Goal: Download file/media

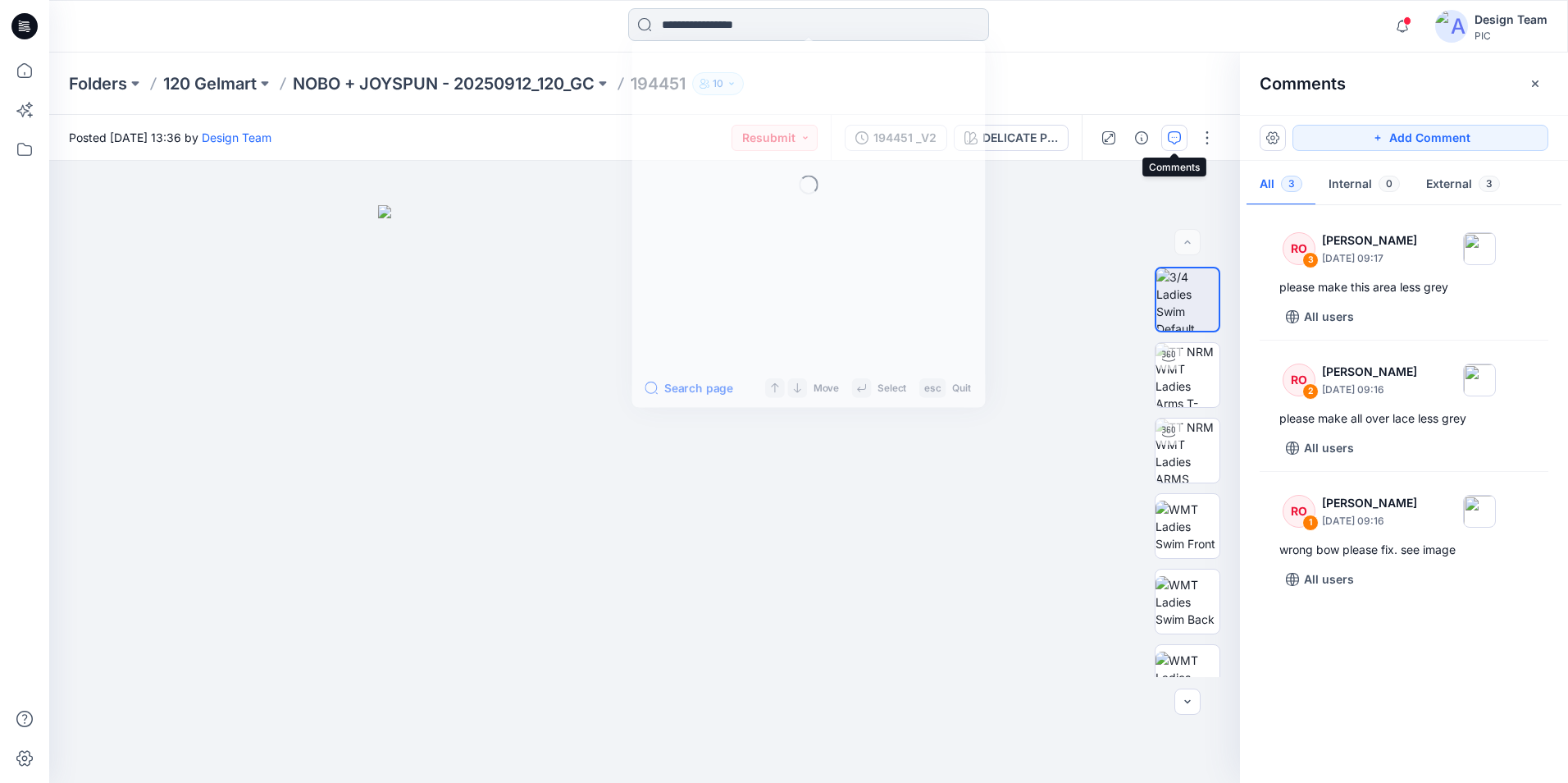
click at [774, 32] on input at bounding box center [808, 24] width 361 height 33
type input "******"
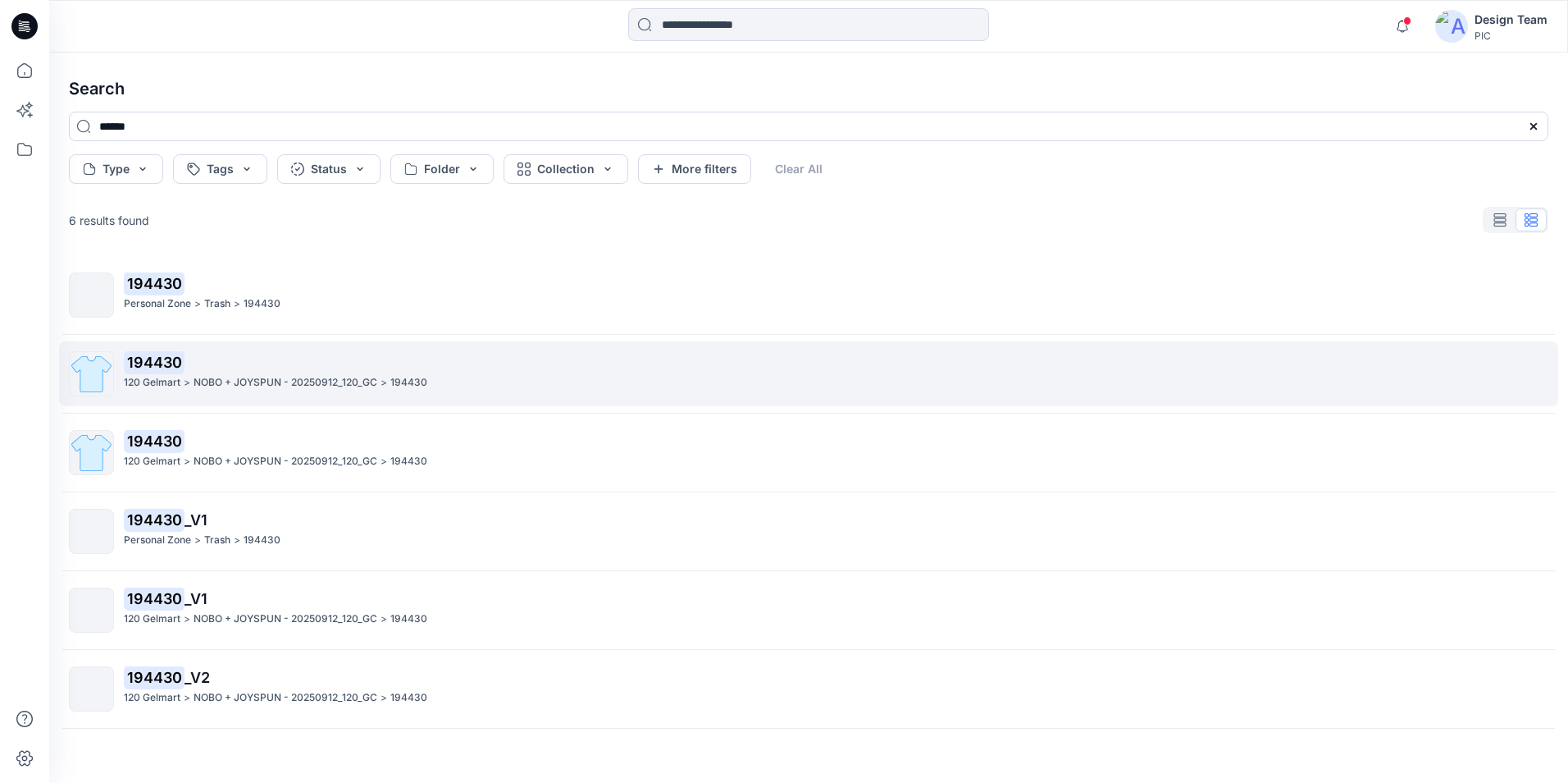
click at [272, 387] on p "NOBO + JOYSPUN - 20250912_120_GC" at bounding box center [285, 382] width 183 height 17
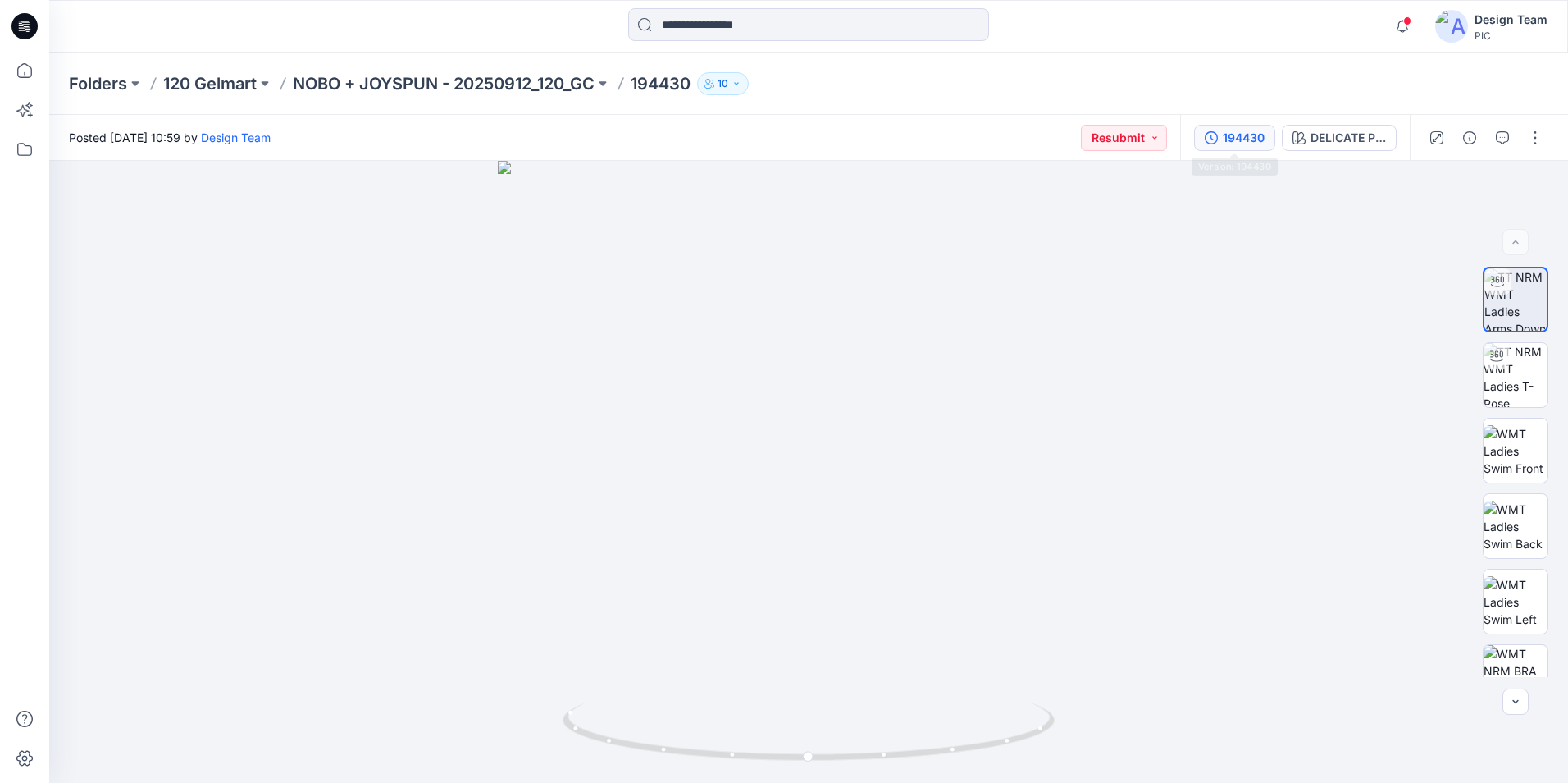
click at [1235, 143] on div "194430" at bounding box center [1244, 138] width 42 height 18
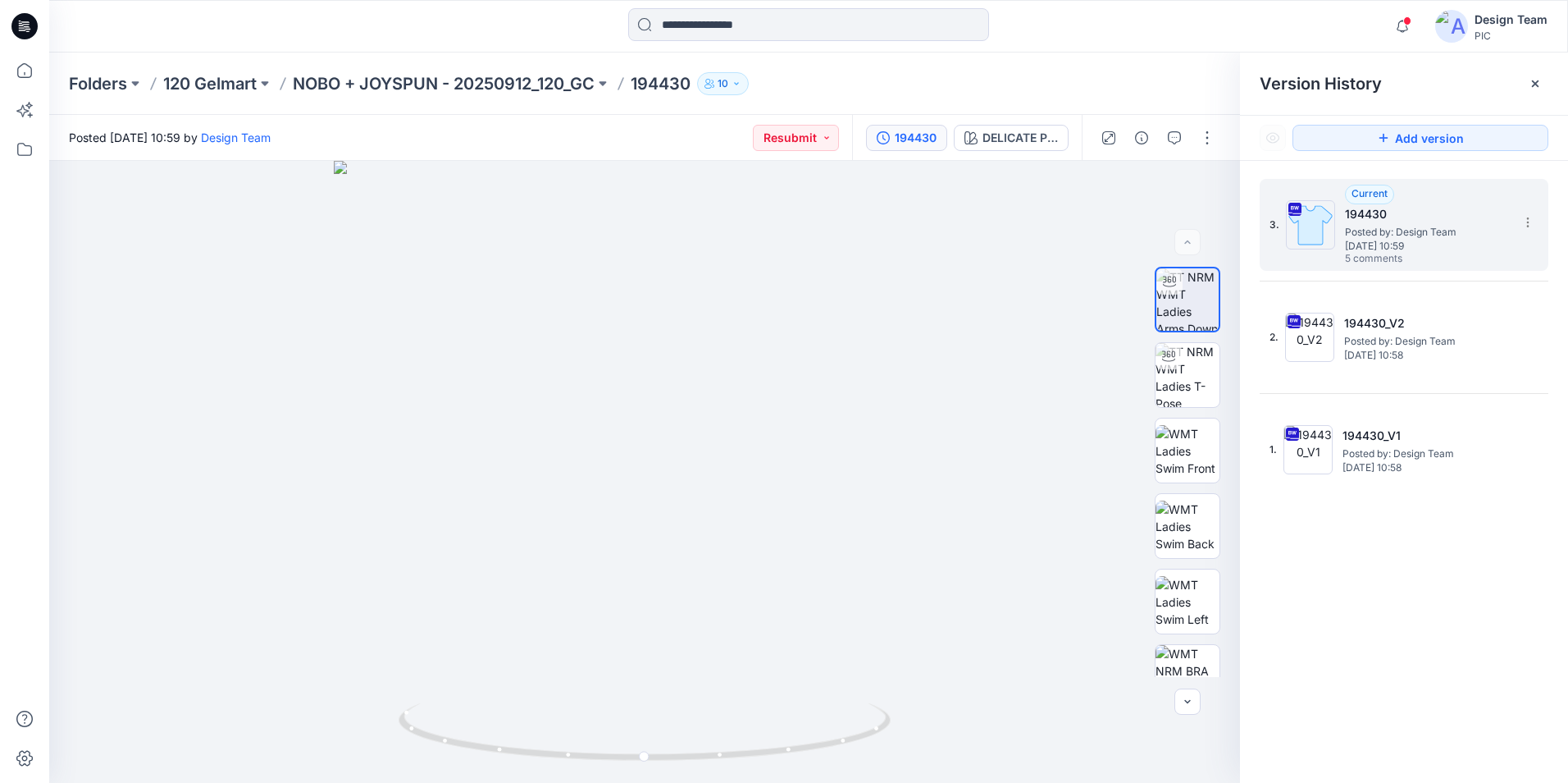
click at [1452, 219] on h5 "194430" at bounding box center [1427, 214] width 164 height 20
click at [1184, 134] on button "button" at bounding box center [1174, 138] width 26 height 26
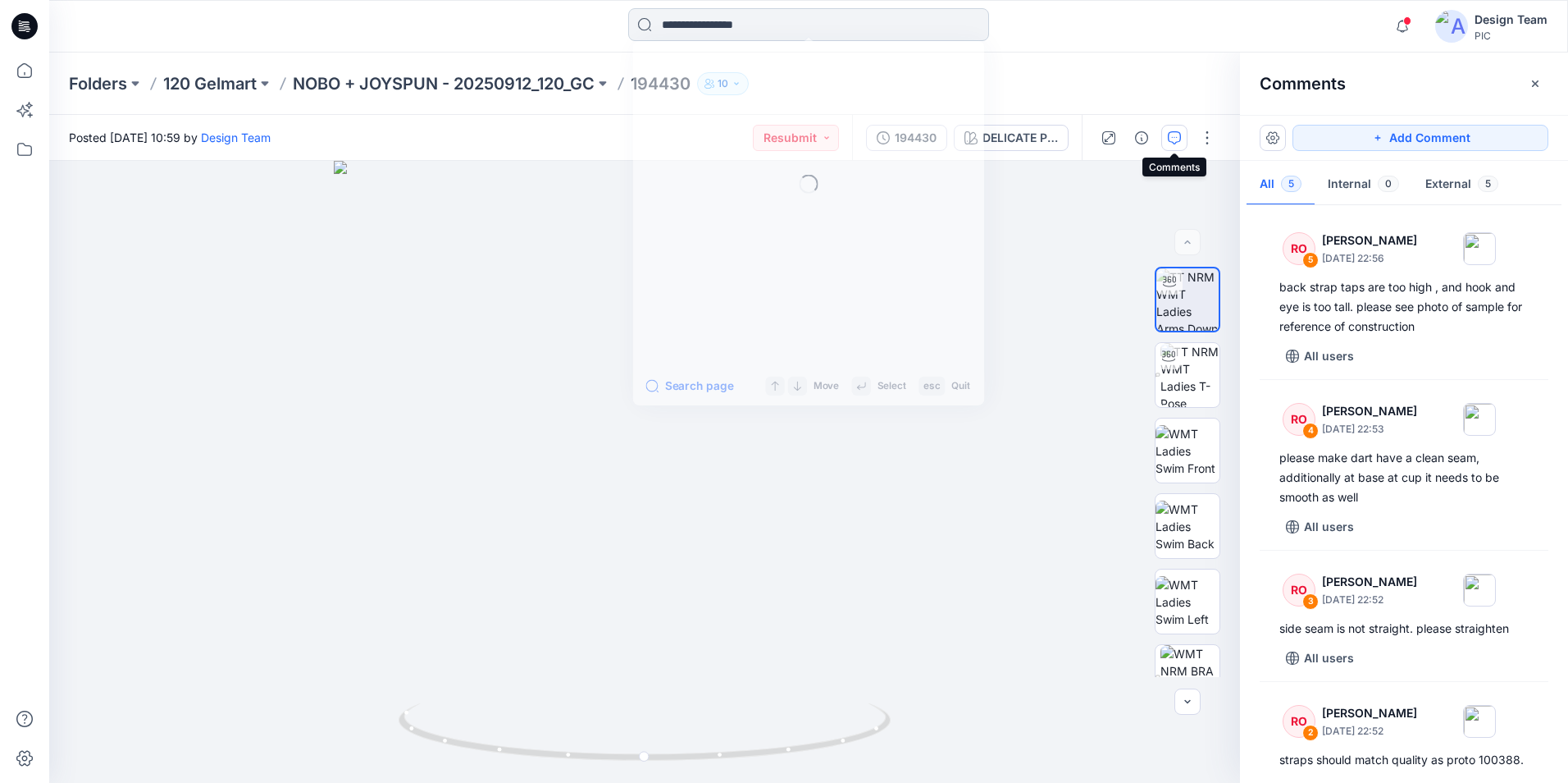
click at [732, 24] on input at bounding box center [808, 24] width 361 height 33
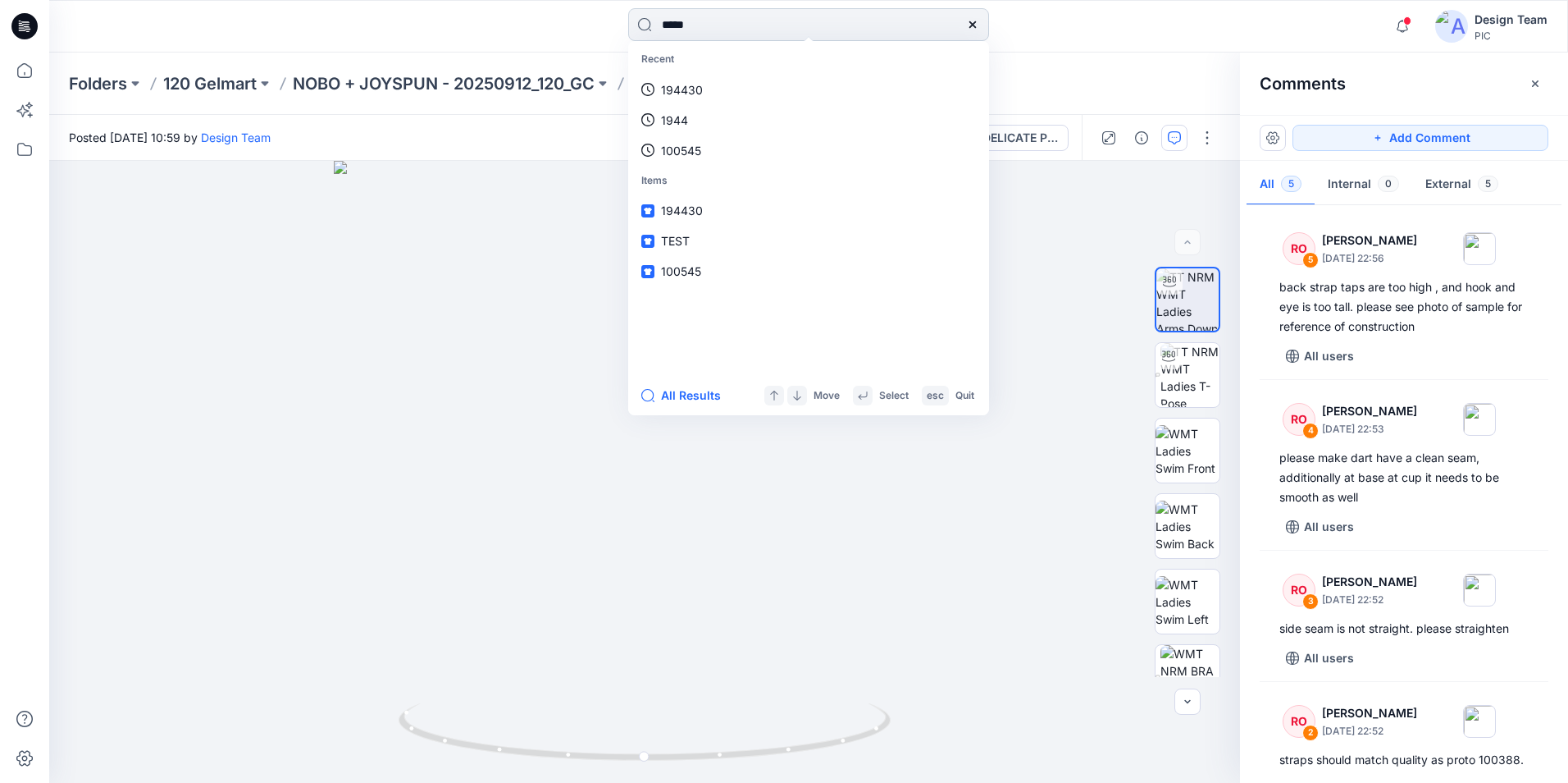
type input "******"
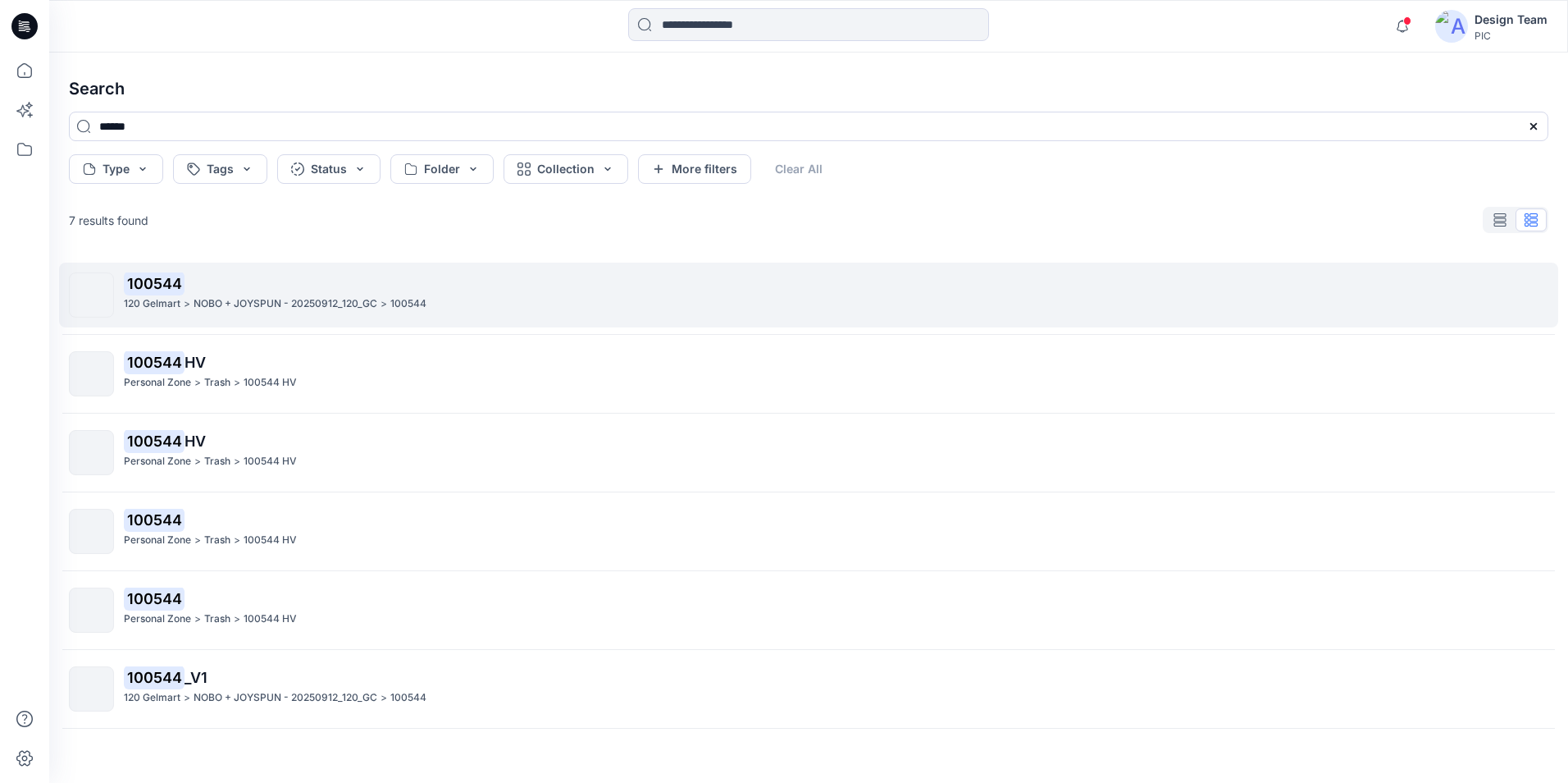
click at [274, 297] on p "NOBO + JOYSPUN - 20250912_120_GC" at bounding box center [285, 303] width 183 height 17
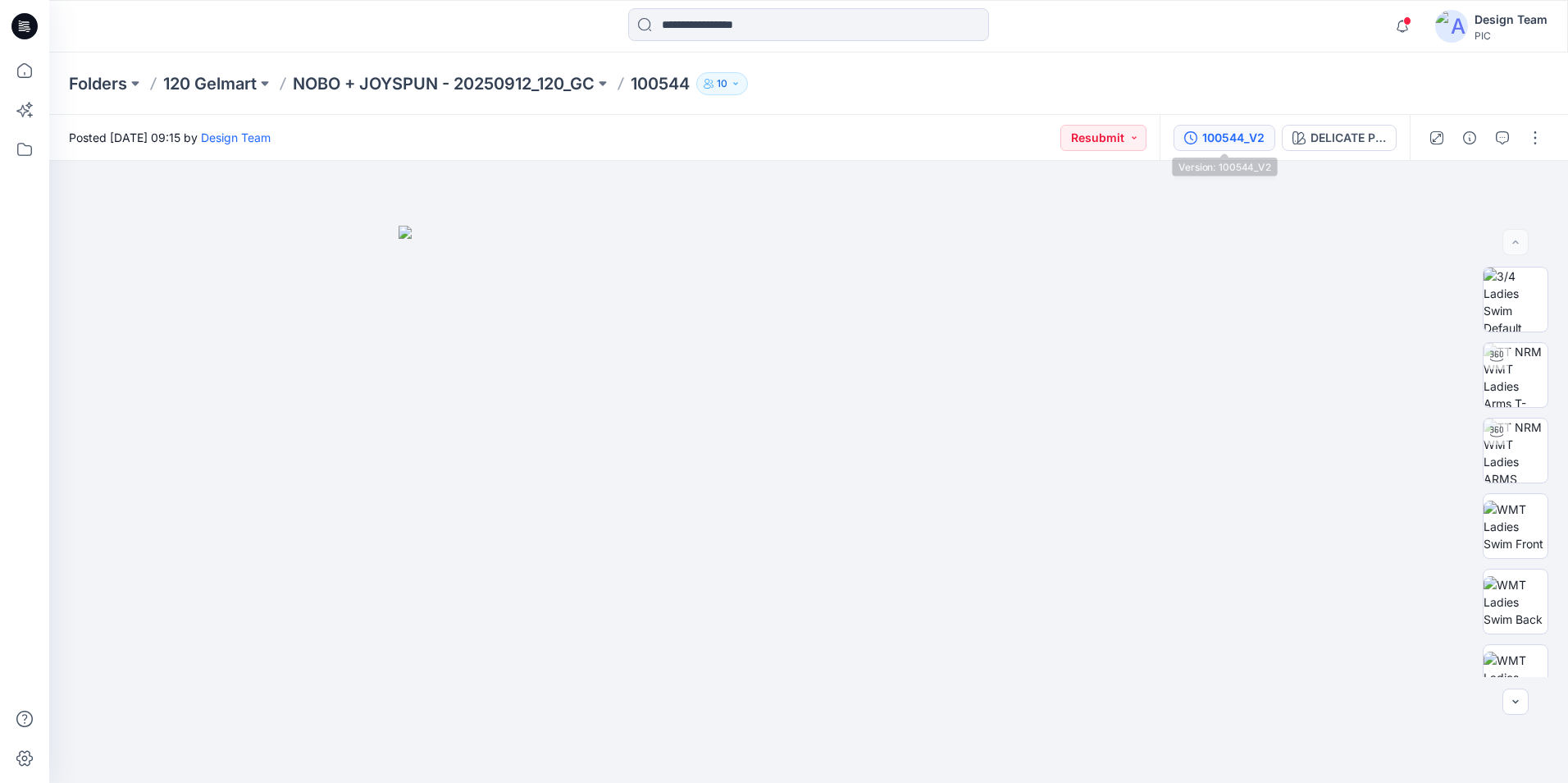
click at [1234, 148] on button "100544_V2" at bounding box center [1225, 138] width 102 height 26
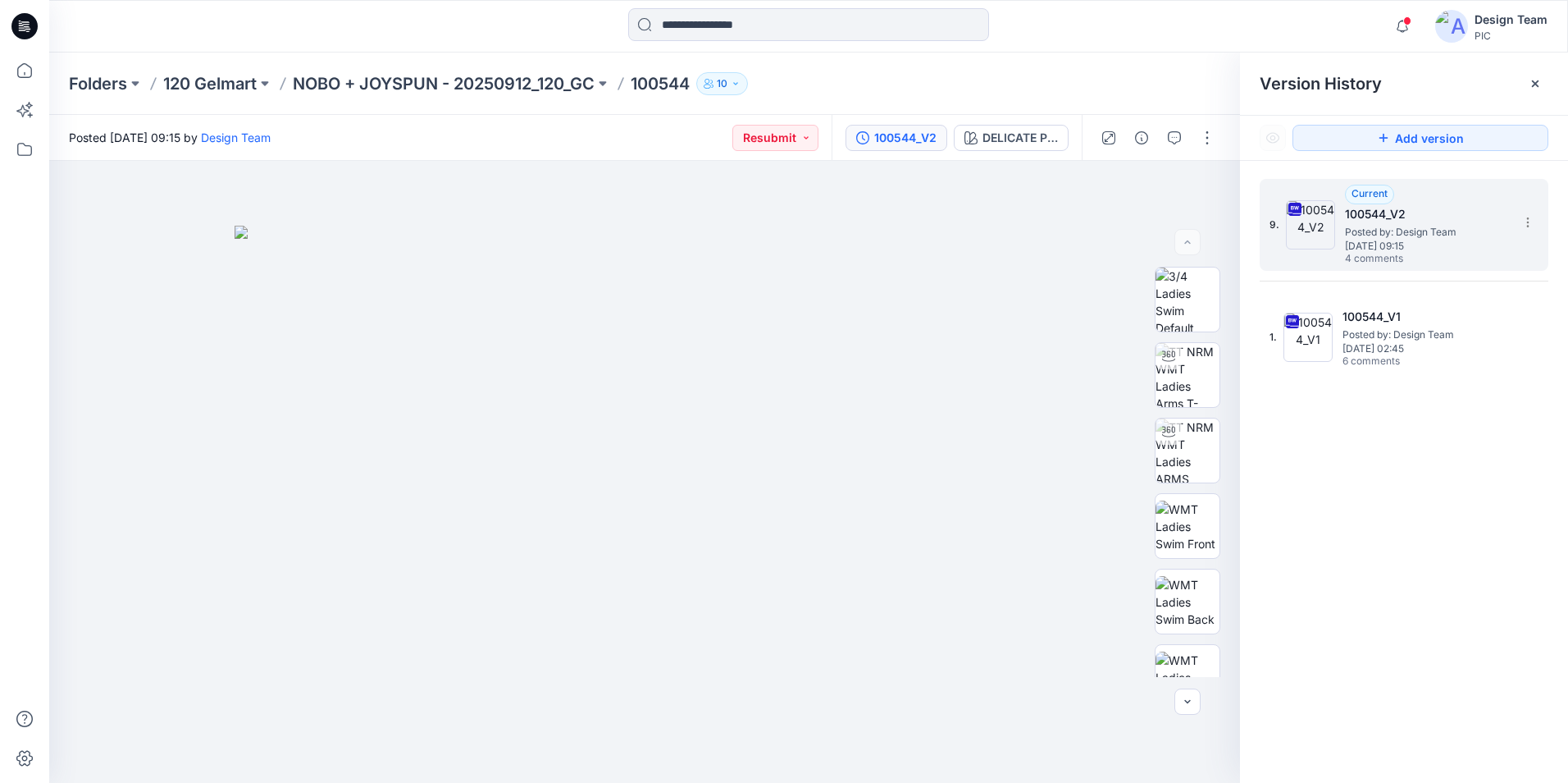
click at [1360, 234] on span "Posted by: Design Team" at bounding box center [1427, 232] width 164 height 16
click at [1519, 215] on section at bounding box center [1527, 221] width 26 height 26
click at [1430, 258] on span "Download Source BW File" at bounding box center [1445, 254] width 138 height 20
click at [1087, 16] on div at bounding box center [808, 26] width 760 height 36
click at [893, 129] on div "100544_V2" at bounding box center [905, 138] width 63 height 18
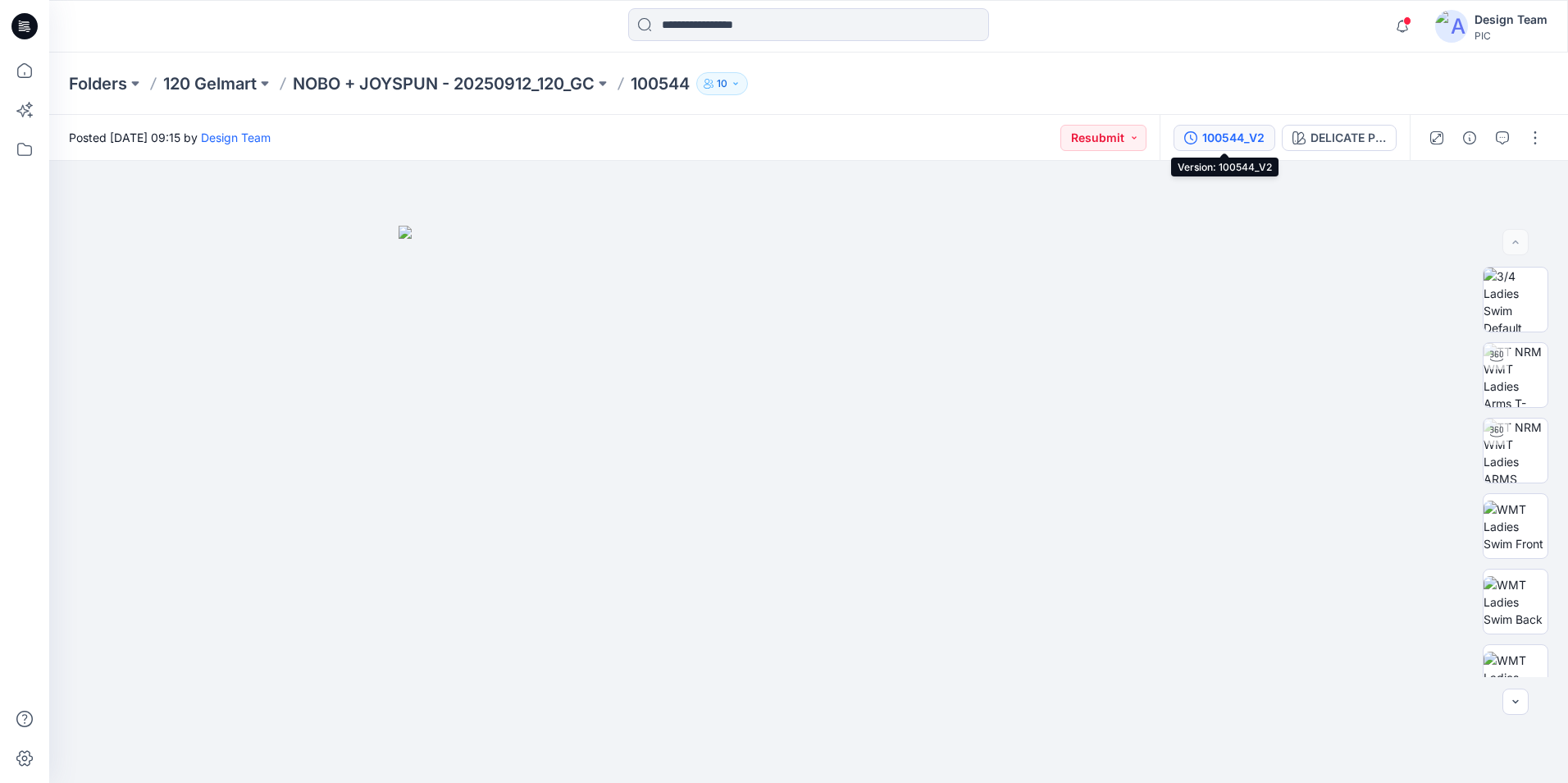
click at [1211, 134] on div "100544_V2" at bounding box center [1233, 138] width 63 height 18
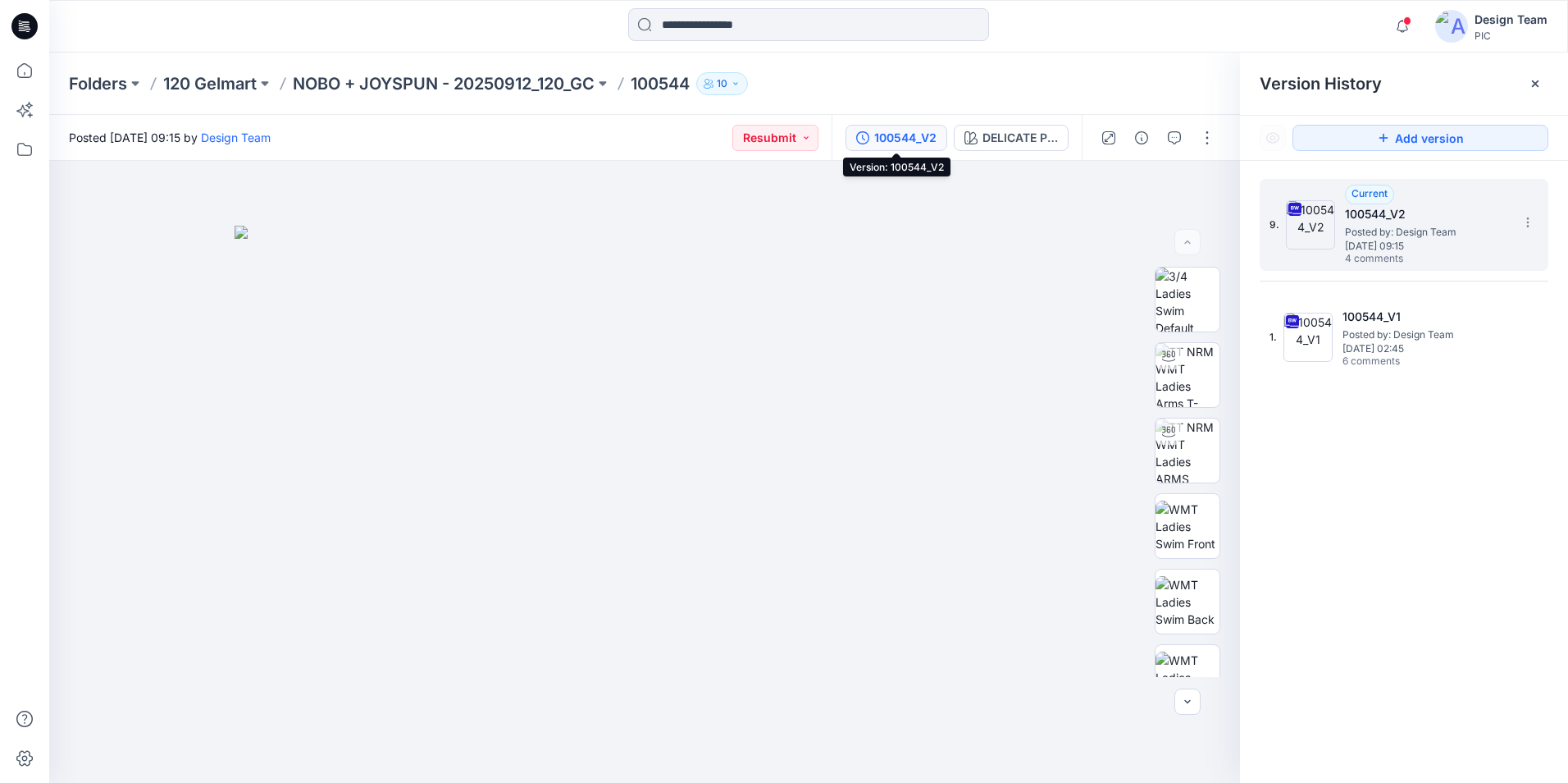
drag, startPoint x: 1453, startPoint y: 254, endPoint x: 1444, endPoint y: 259, distance: 10.3
click at [1452, 254] on span "4 comments" at bounding box center [1403, 258] width 115 height 13
click at [1174, 137] on icon "button" at bounding box center [1174, 138] width 13 height 13
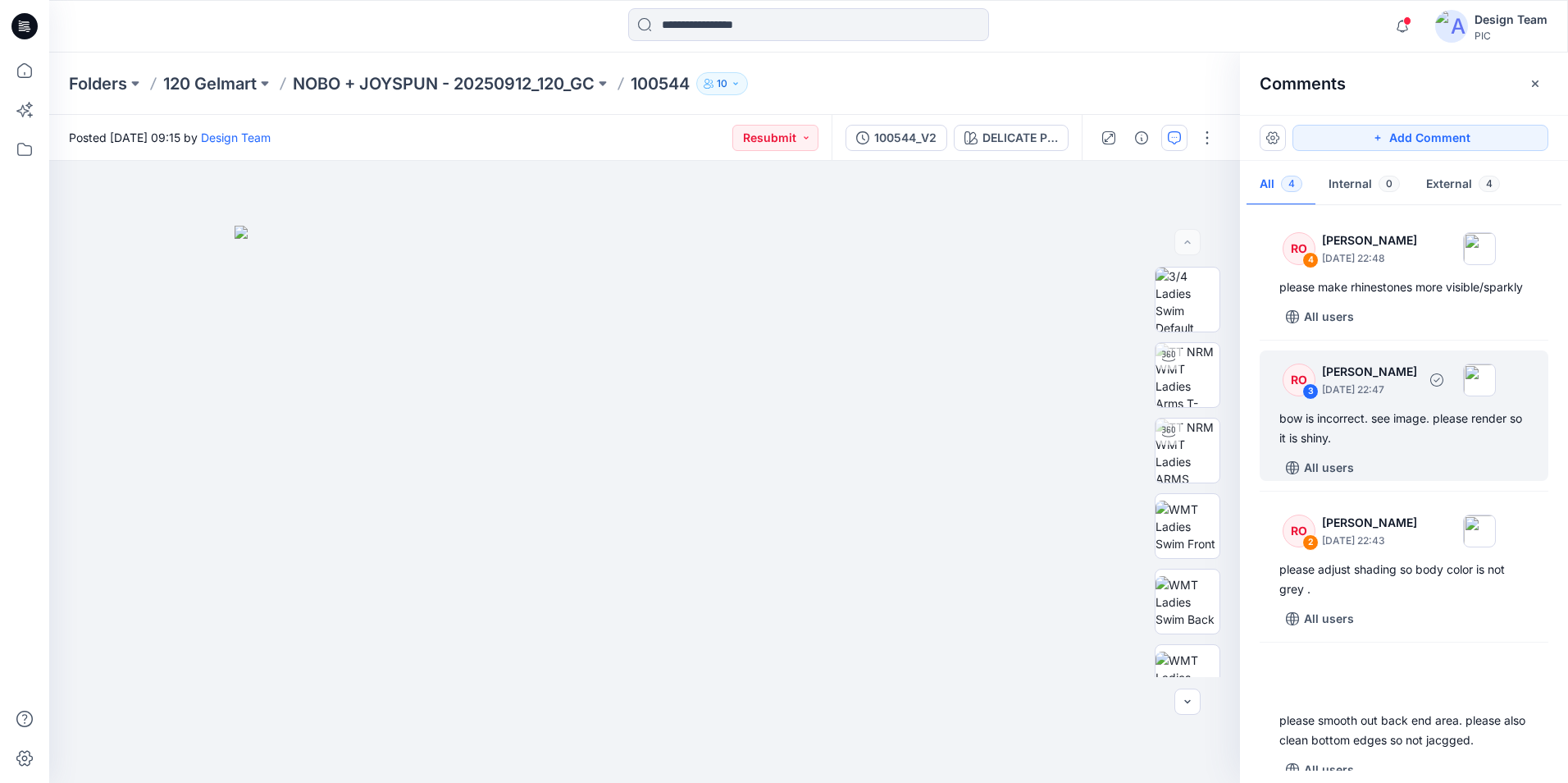
scroll to position [42, 0]
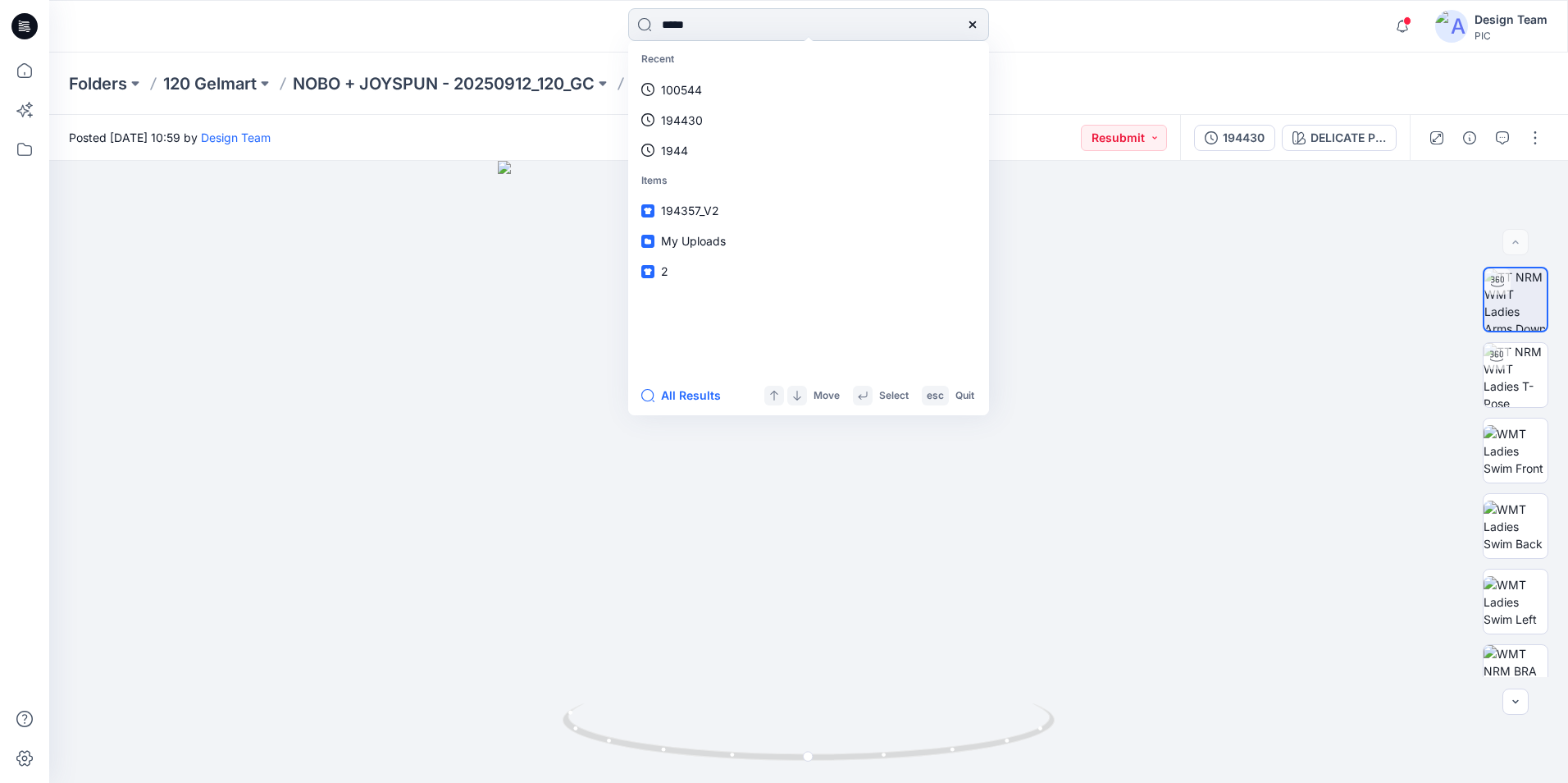
type input "******"
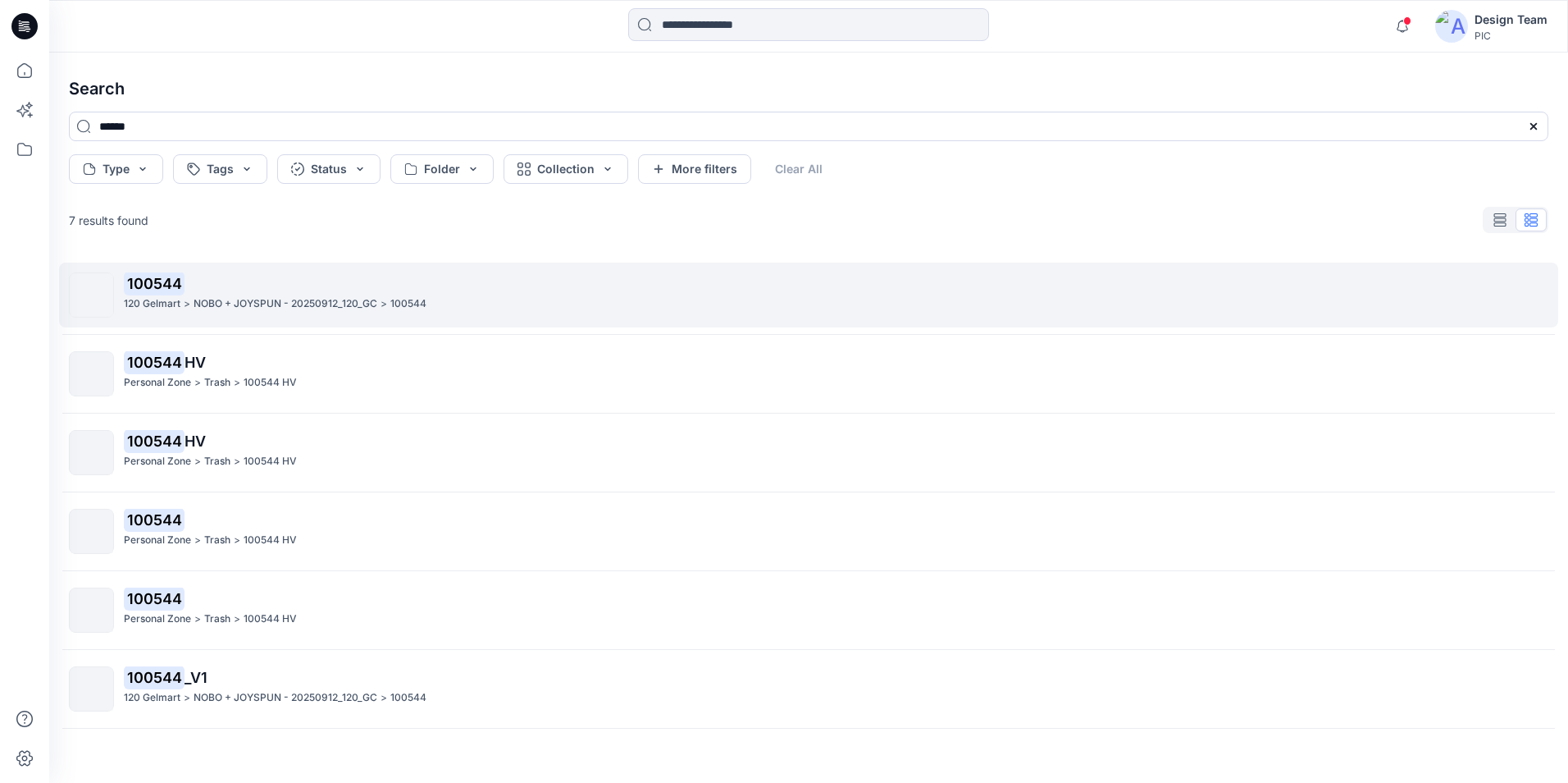
click at [247, 318] on link "100544 120 Gelmart > NOBO + JOYSPUN - 20250912_120_GC > 100544" at bounding box center [808, 294] width 1499 height 65
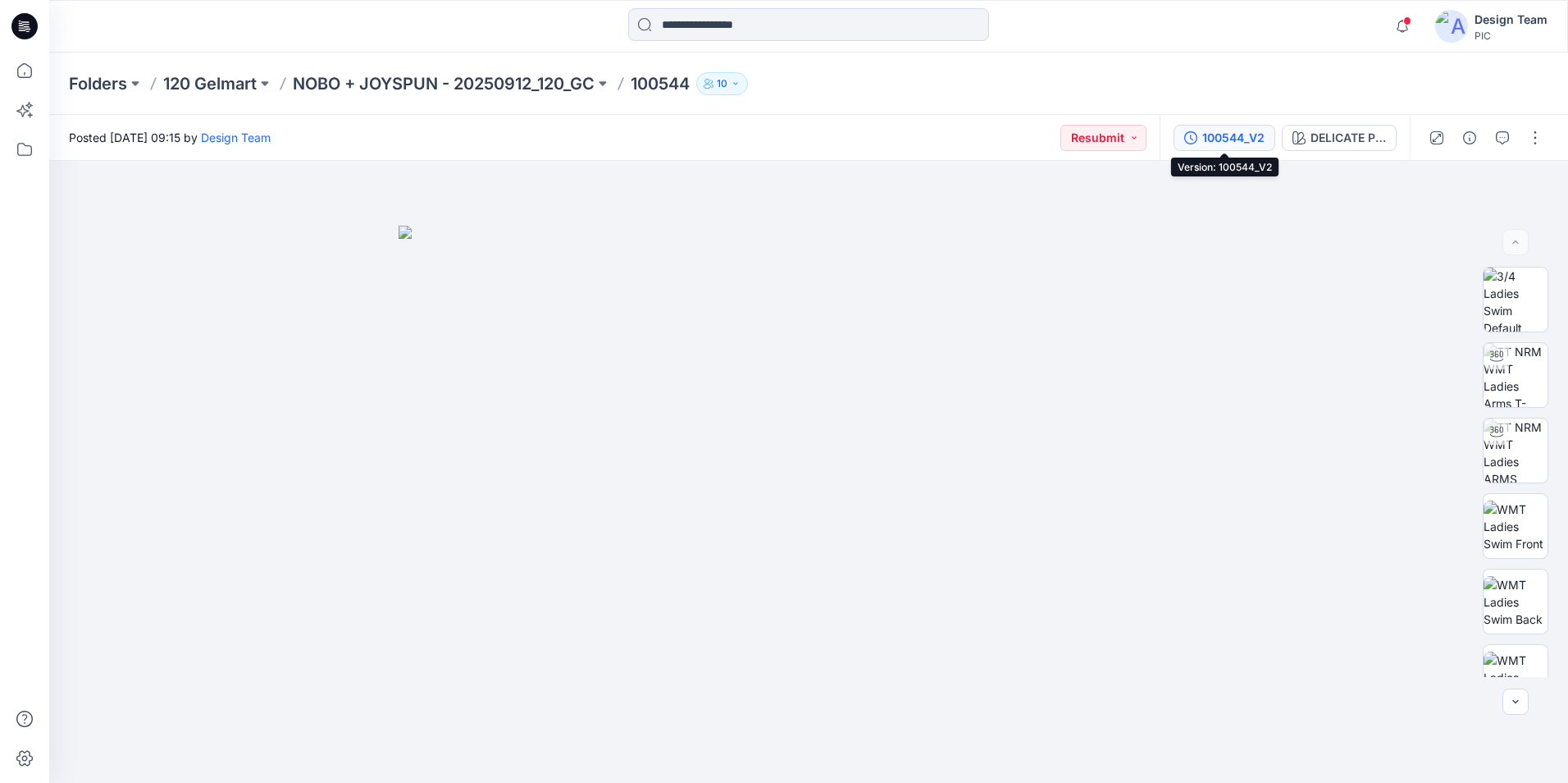
click at [1250, 132] on div "100544_V2" at bounding box center [1233, 138] width 63 height 18
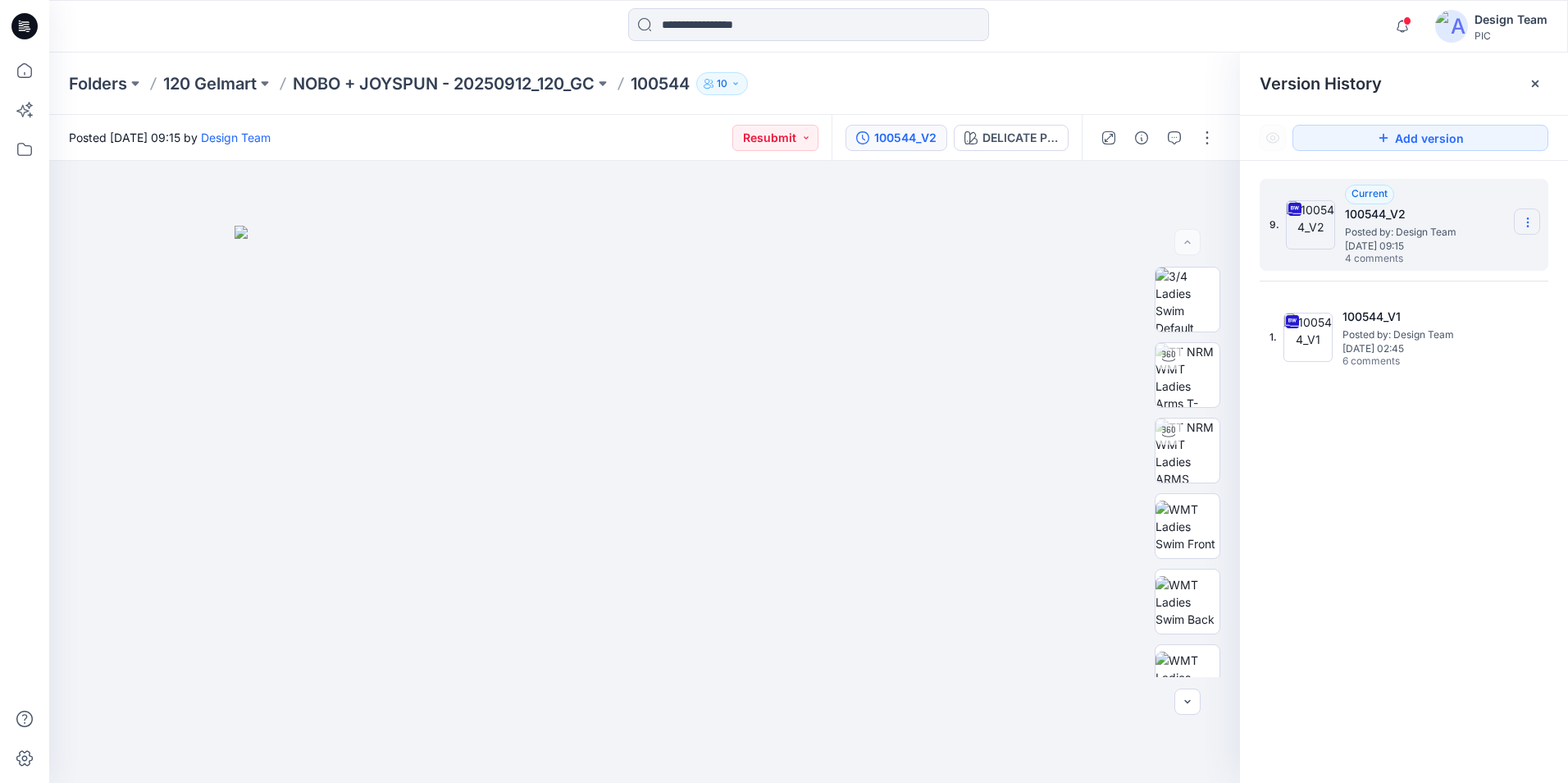
click at [1535, 224] on section at bounding box center [1527, 221] width 26 height 26
click at [1415, 257] on span "Download Source BW File" at bounding box center [1445, 254] width 138 height 20
click at [909, 141] on div "100544_V2" at bounding box center [905, 138] width 63 height 18
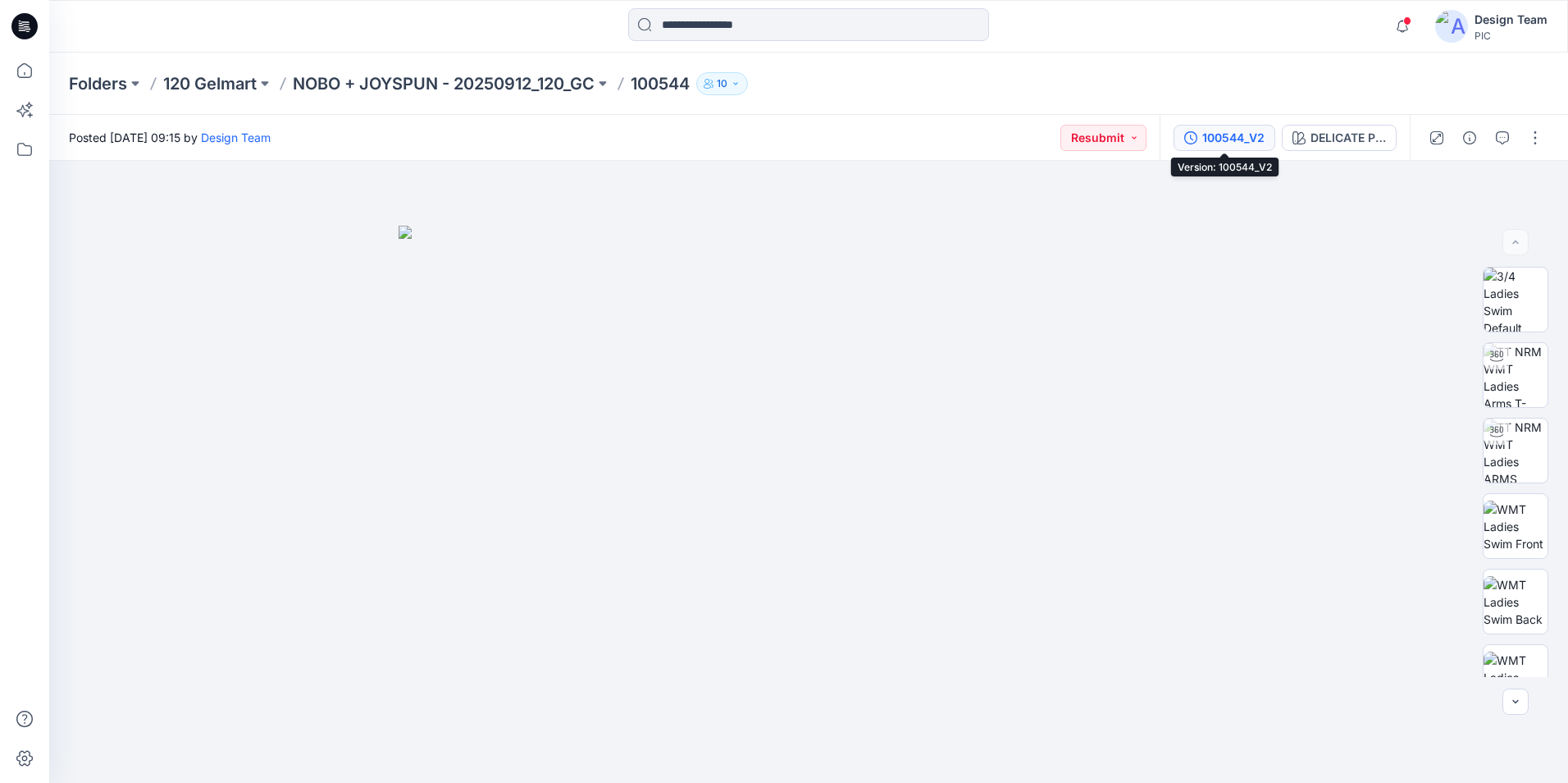
click at [1218, 149] on button "100544_V2" at bounding box center [1225, 138] width 102 height 26
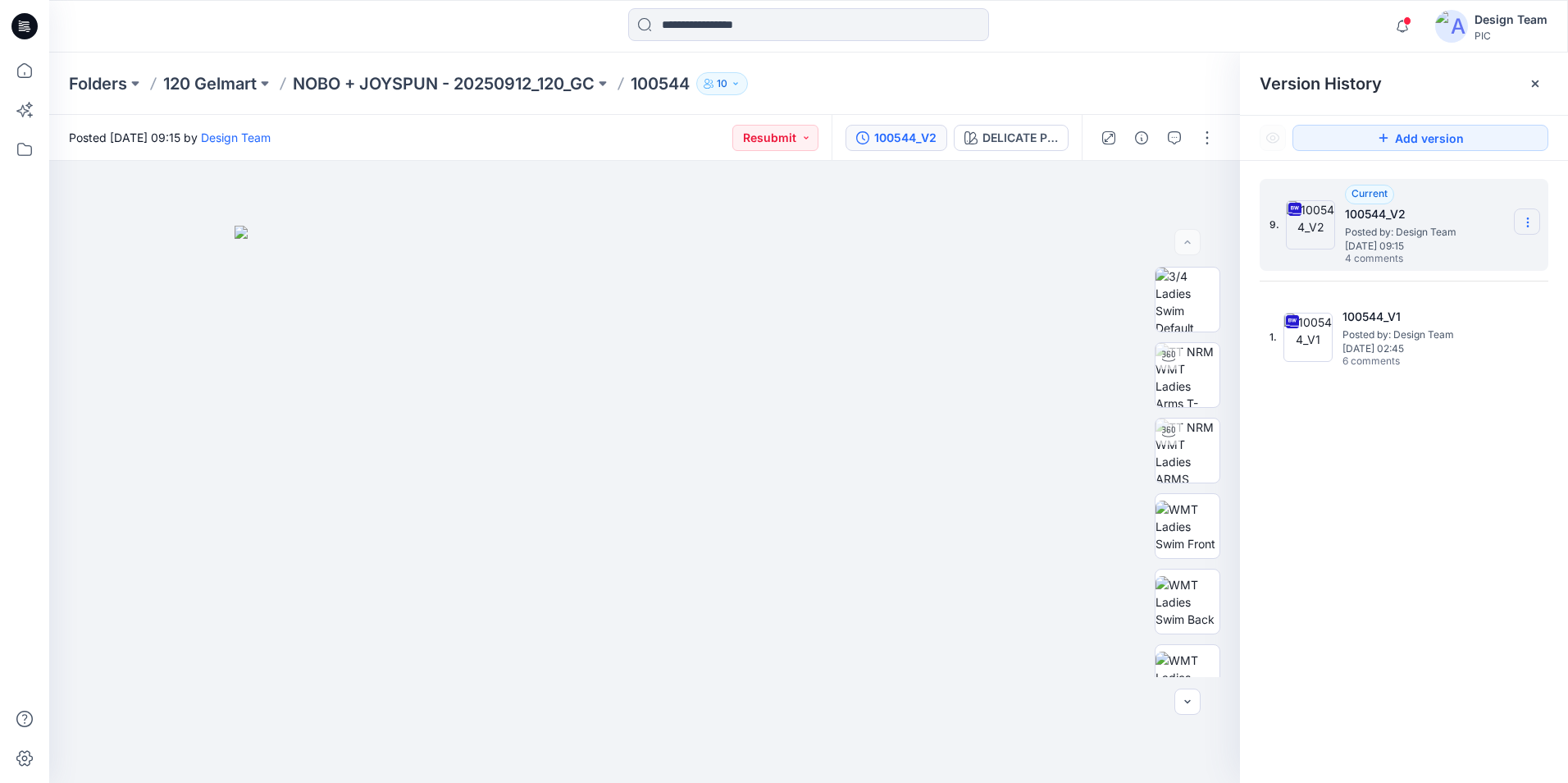
click at [1530, 226] on icon at bounding box center [1528, 221] width 13 height 13
click at [1433, 256] on span "Download Source BW File" at bounding box center [1445, 254] width 138 height 20
click at [1351, 473] on div "9. Current 100544_V2 Posted by: Design Team [DATE] 09:15 4 comments 1. 100544_V…" at bounding box center [1404, 484] width 328 height 646
click at [1168, 135] on icon "button" at bounding box center [1174, 138] width 13 height 13
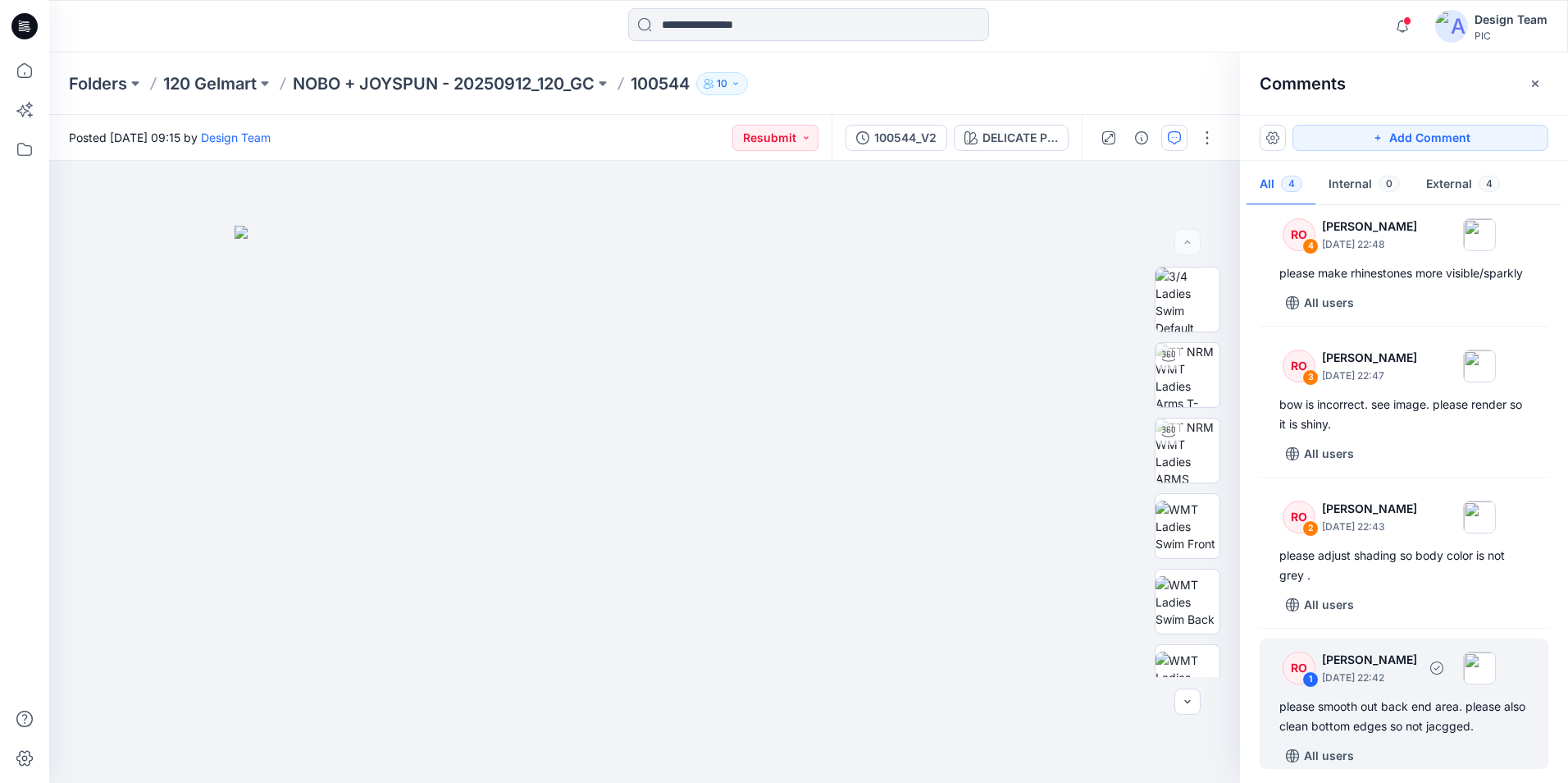
scroll to position [42, 0]
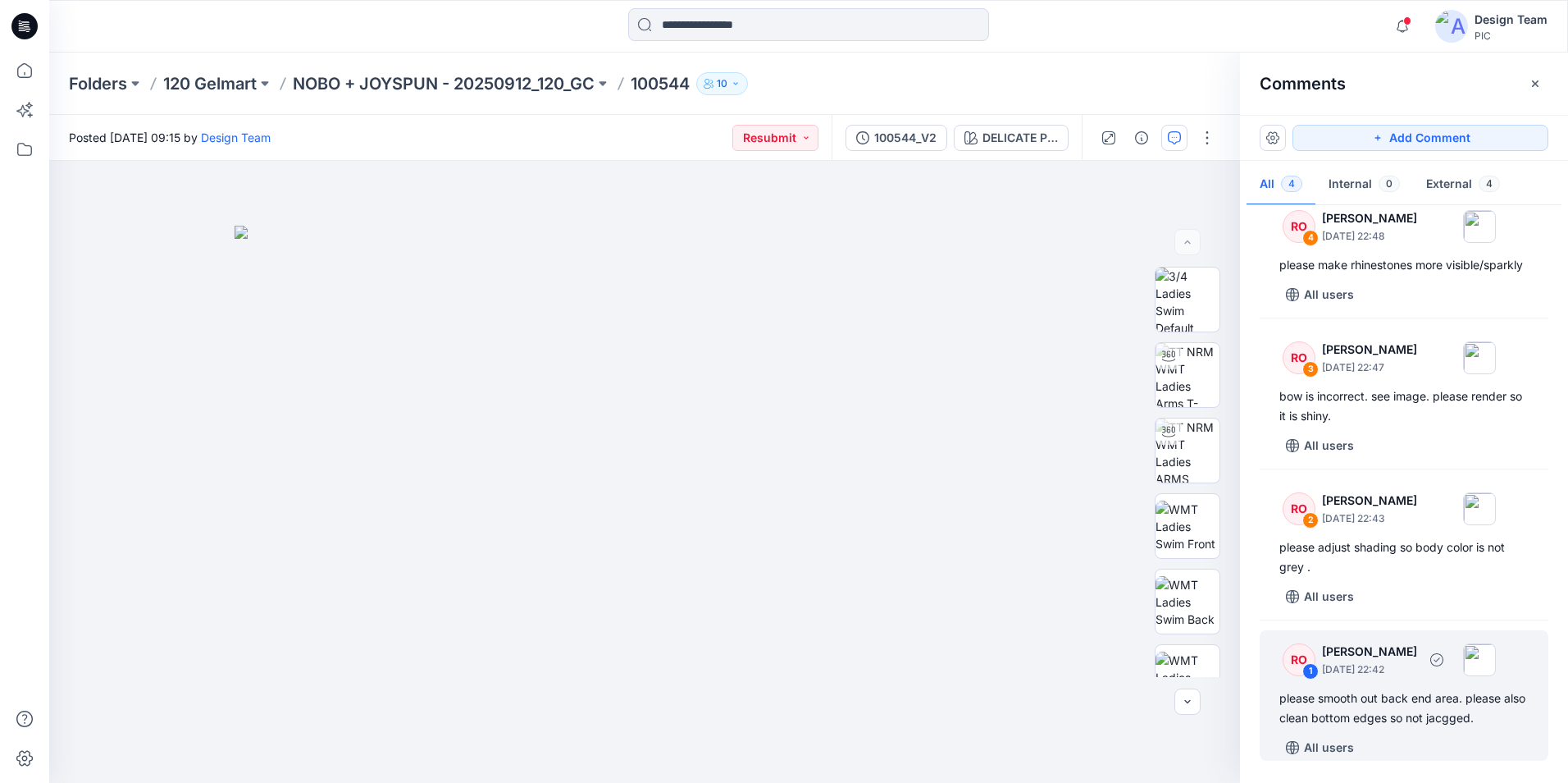
click at [1402, 701] on div "please smooth out back end area. please also clean bottom edges so not jacgged." at bounding box center [1405, 708] width 249 height 40
